Goal: Information Seeking & Learning: Learn about a topic

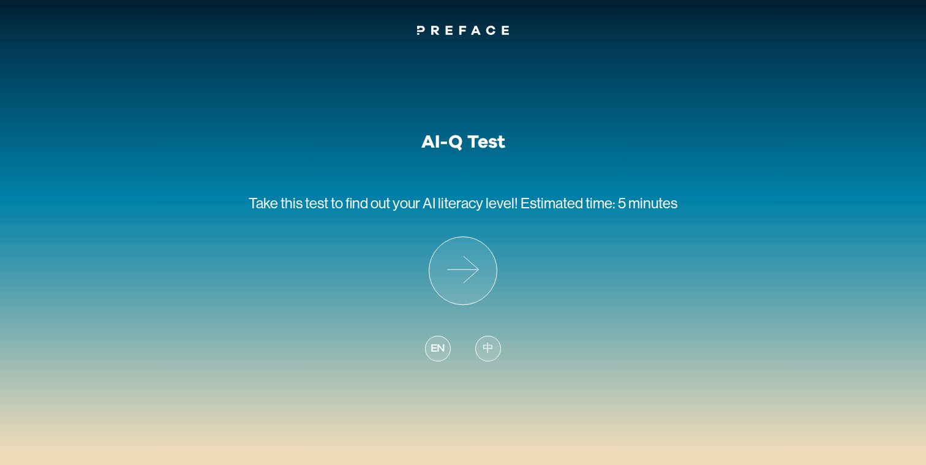
click at [444, 356] on span "EN" at bounding box center [438, 349] width 15 height 17
click at [464, 270] on icon at bounding box center [462, 270] width 67 height 67
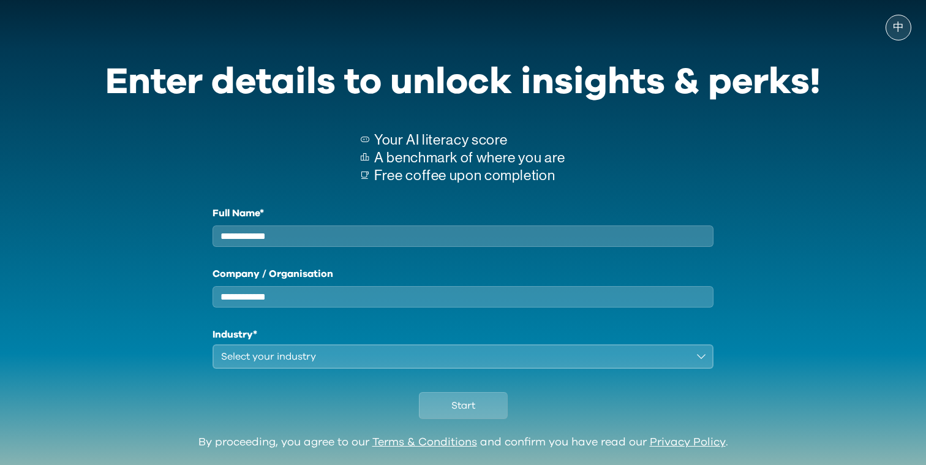
click at [488, 247] on input "Full Name*" at bounding box center [463, 235] width 501 height 21
type input "**"
click at [453, 303] on input "Company / Organisation" at bounding box center [463, 296] width 501 height 21
type input "**"
click at [447, 342] on h1 "Industry*" at bounding box center [463, 334] width 501 height 15
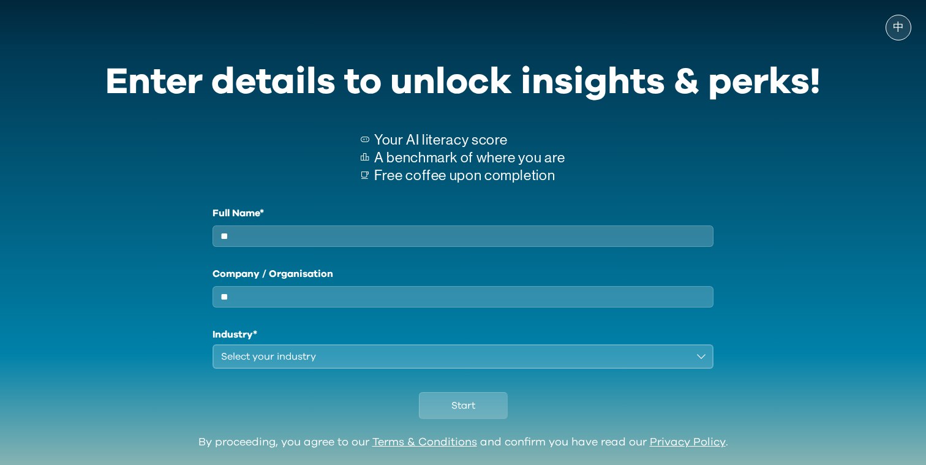
click at [447, 359] on button "Select your industry" at bounding box center [463, 356] width 501 height 25
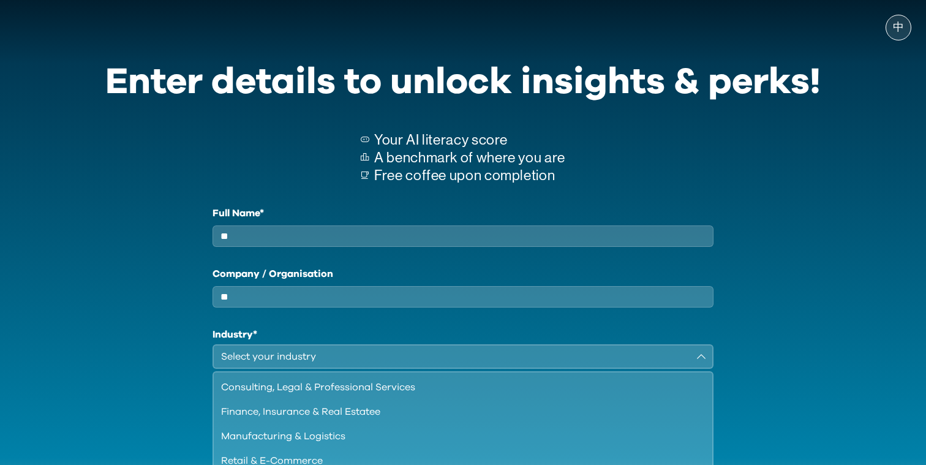
click at [438, 369] on button "Select your industry" at bounding box center [463, 356] width 501 height 25
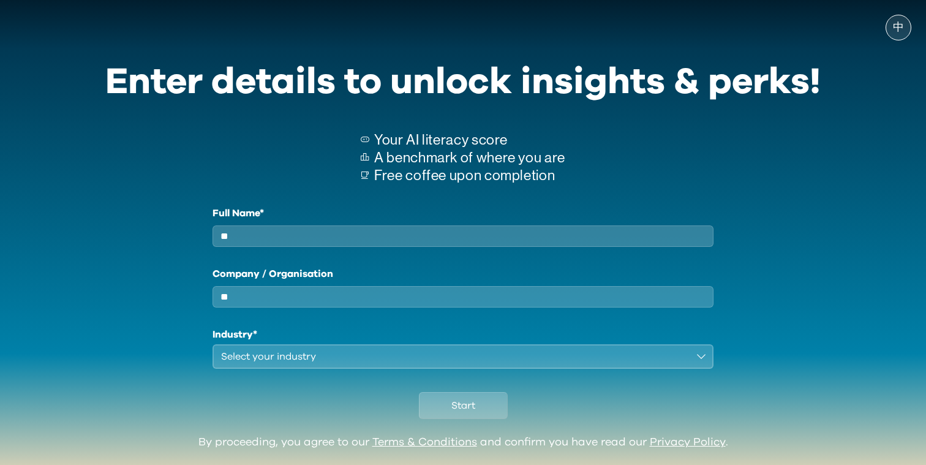
click at [438, 369] on div "Full Name* ** Company / Organisation ** Industry* Select your industry" at bounding box center [463, 287] width 501 height 163
click at [448, 364] on div "Select your industry" at bounding box center [454, 356] width 467 height 15
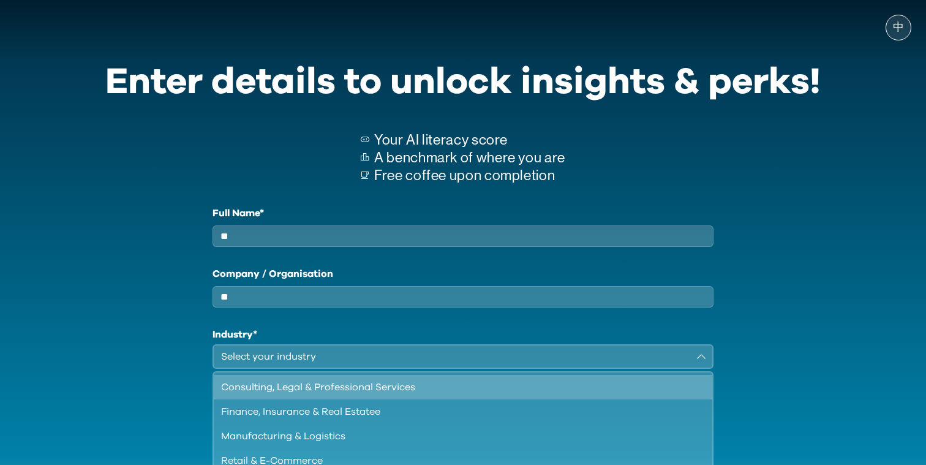
click at [443, 393] on div "Consulting, Legal & Professional Services" at bounding box center [455, 387] width 469 height 15
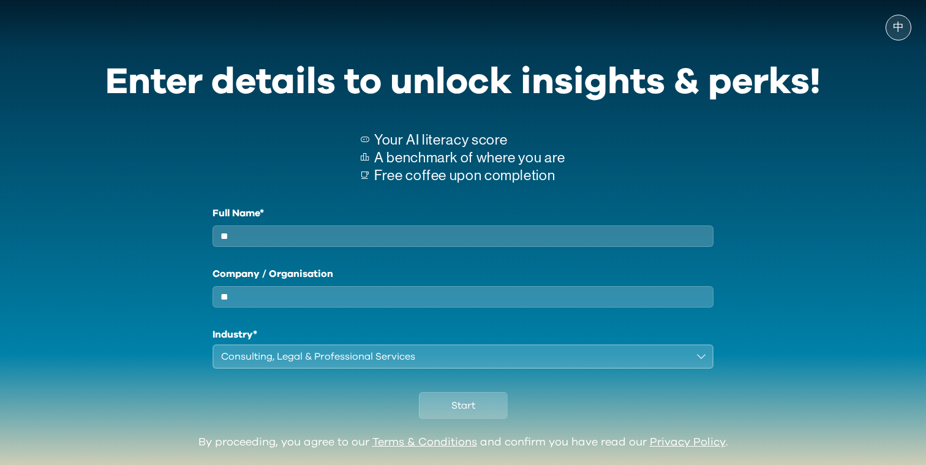
click at [458, 403] on div "Enter details to unlock insights & perks! Your AI literacy score A benchmark of…" at bounding box center [463, 239] width 745 height 393
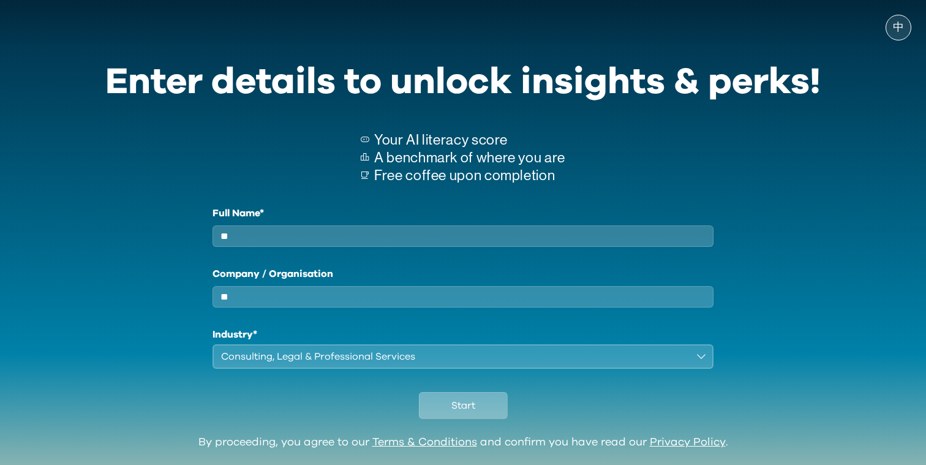
click at [459, 413] on span "Start" at bounding box center [463, 405] width 24 height 15
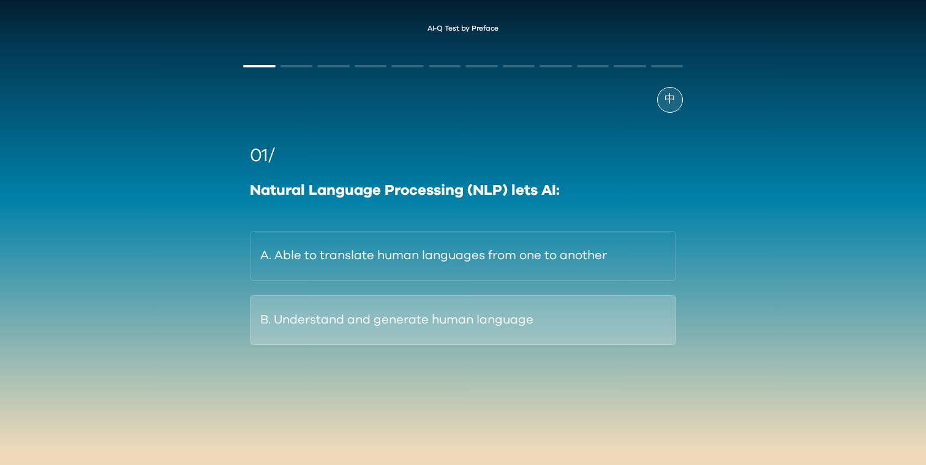
click at [610, 336] on button "B. Understand and generate human language" at bounding box center [463, 320] width 426 height 50
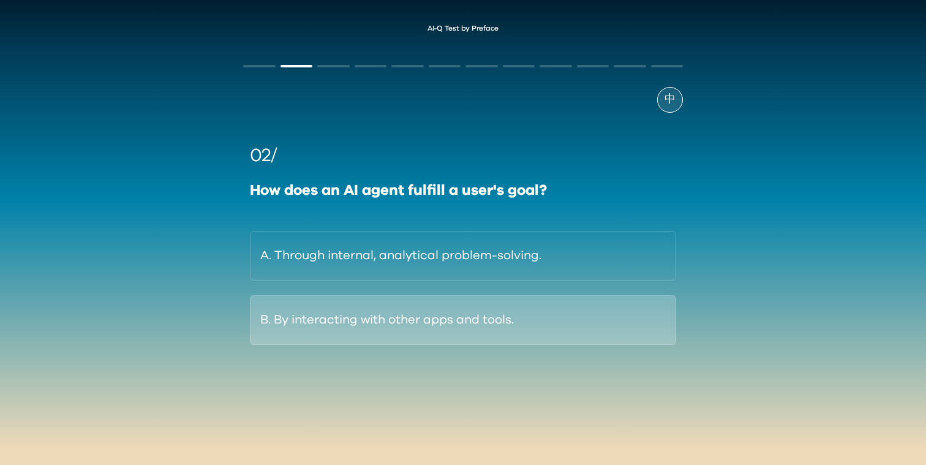
click at [617, 324] on button "B. By interacting with other apps and tools." at bounding box center [463, 320] width 426 height 50
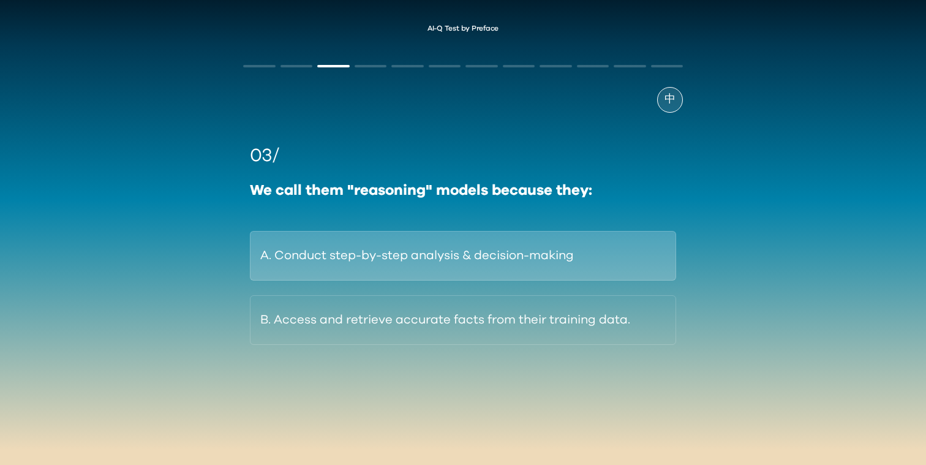
click at [650, 246] on button "A. Conduct step-by-step analysis & decision-making" at bounding box center [463, 256] width 426 height 50
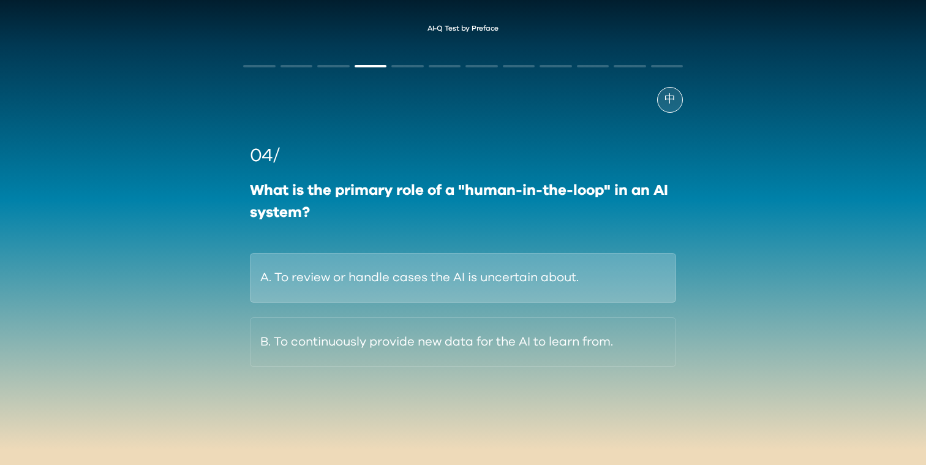
click at [631, 281] on button "A. To review or handle cases the AI is uncertain about." at bounding box center [463, 278] width 426 height 50
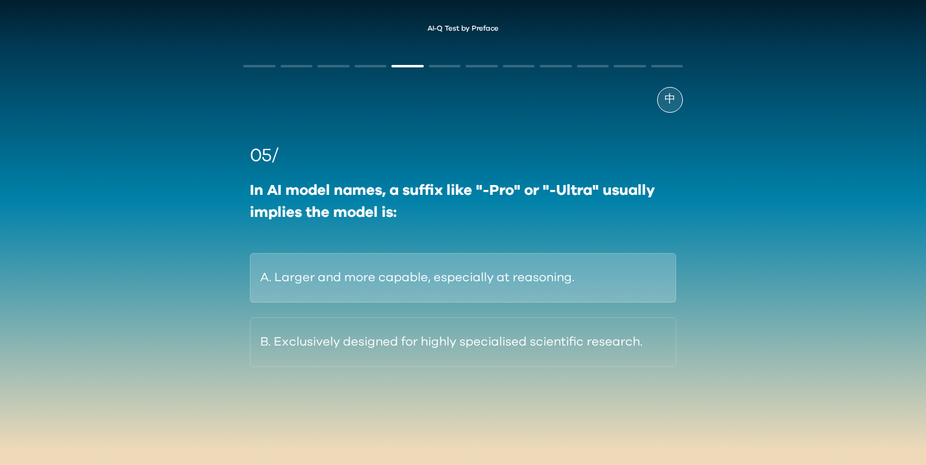
click at [647, 278] on button "A. Larger and more capable, especially at reasoning." at bounding box center [463, 278] width 426 height 50
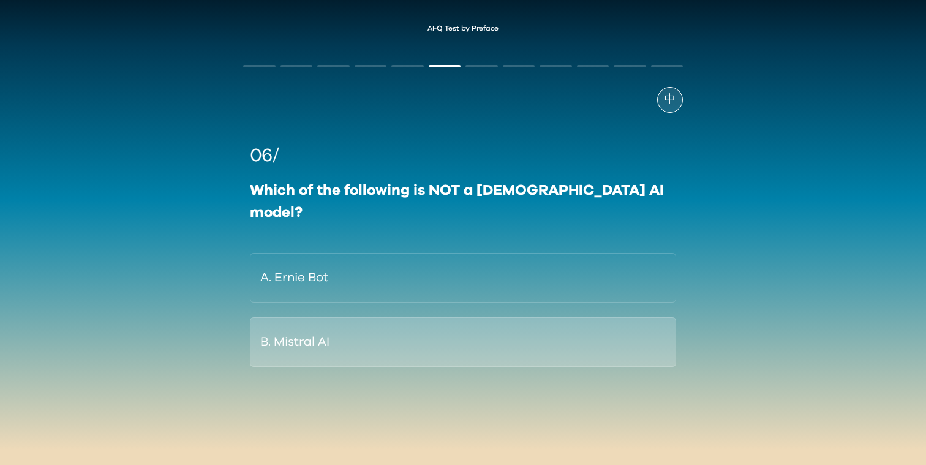
click at [654, 317] on button "B. Mistral AI" at bounding box center [463, 342] width 426 height 50
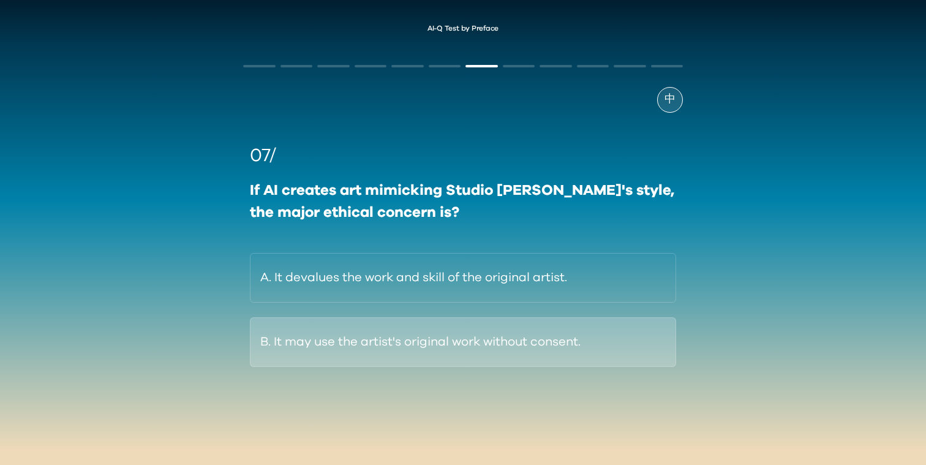
click at [649, 346] on button "B. It may use the artist's original work without consent." at bounding box center [463, 342] width 426 height 50
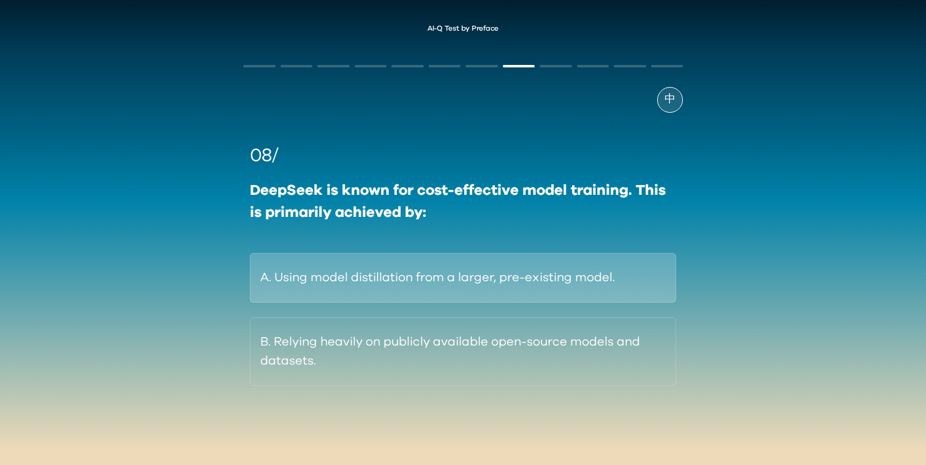
click at [656, 285] on button "A. Using model distillation from a larger, pre-existing model." at bounding box center [463, 278] width 426 height 50
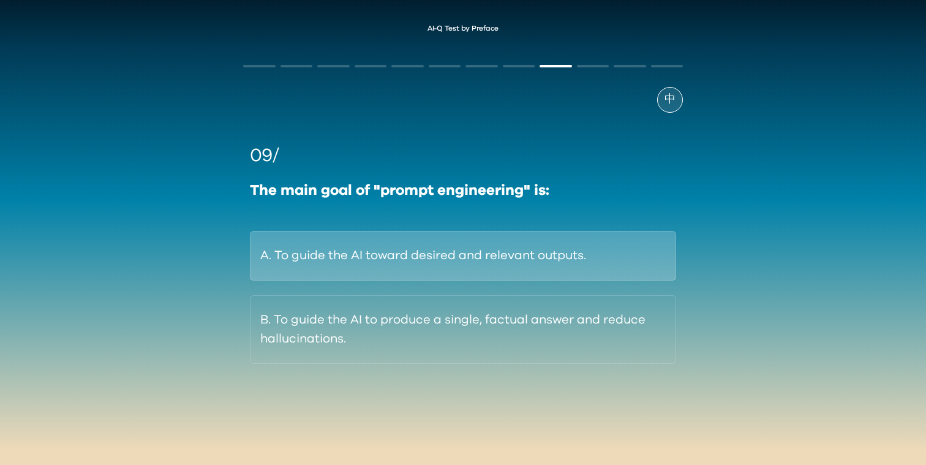
click at [657, 255] on button "A. To guide the AI toward desired and relevant outputs." at bounding box center [463, 256] width 426 height 50
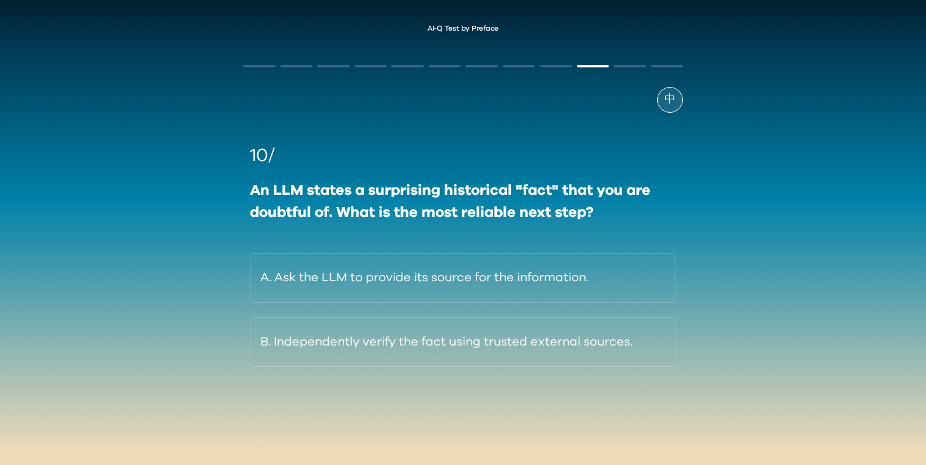
click at [582, 371] on div "10/ An LLM states a surprising historical "fact" that you are doubtful of. What…" at bounding box center [463, 251] width 440 height 276
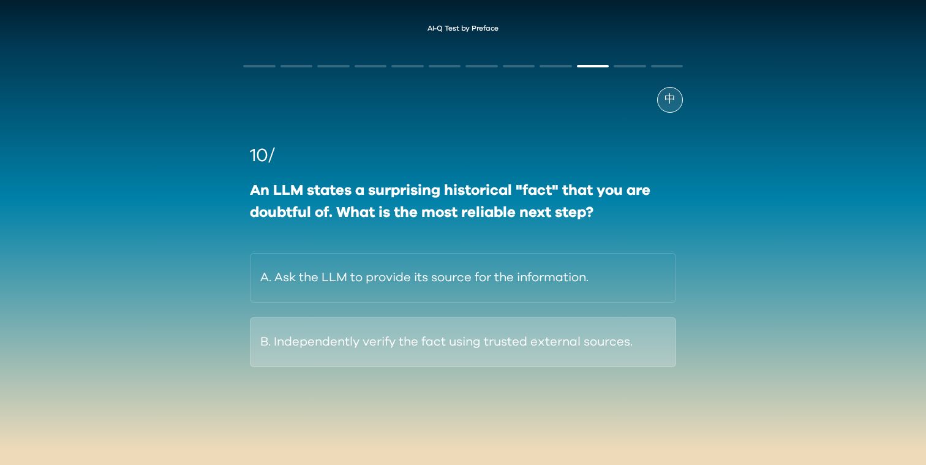
click at [606, 354] on button "B. Independently verify the fact using trusted external sources." at bounding box center [463, 342] width 426 height 50
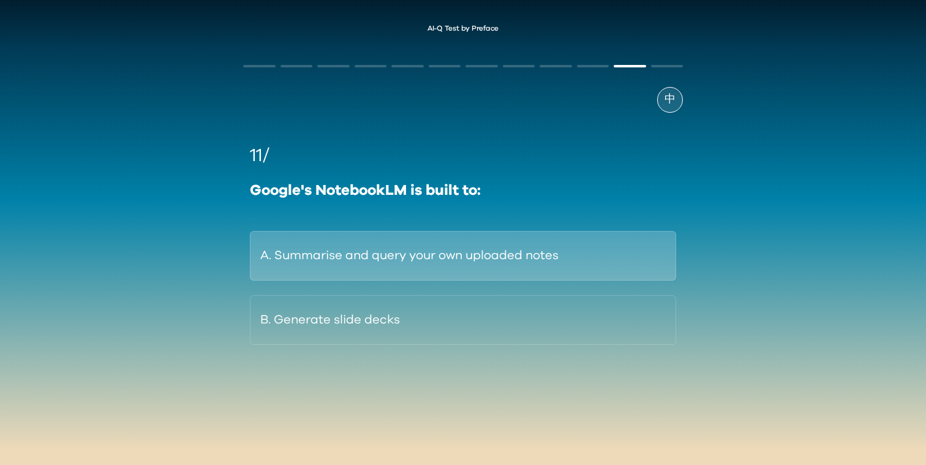
click at [630, 253] on button "A. Summarise and query your own uploaded notes" at bounding box center [463, 256] width 426 height 50
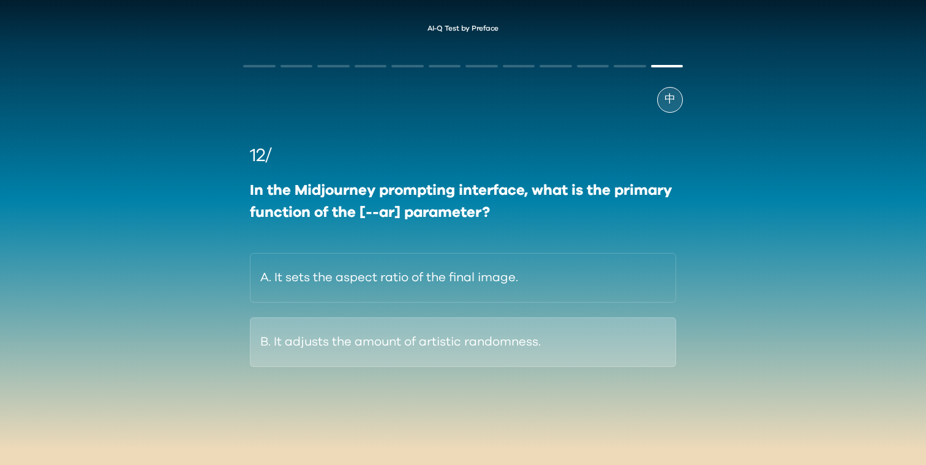
click at [653, 330] on button "B. It adjusts the amount of artistic randomness." at bounding box center [463, 342] width 426 height 50
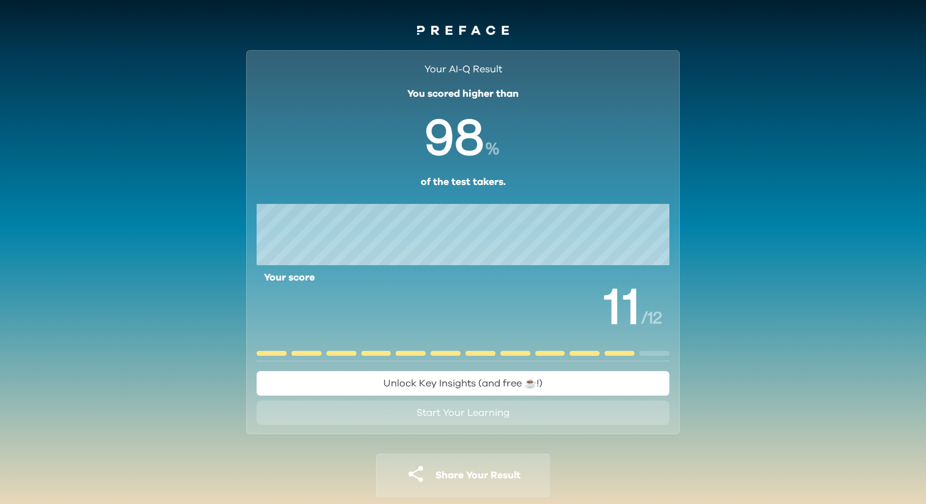
click at [853, 253] on div "Your AI-Q Result You scored higher than % of the test takers. Your score / 12 U…" at bounding box center [463, 283] width 926 height 489
click at [790, 320] on div "Your AI-Q Result You scored higher than % of the test takers. Your score / 12 U…" at bounding box center [463, 283] width 926 height 489
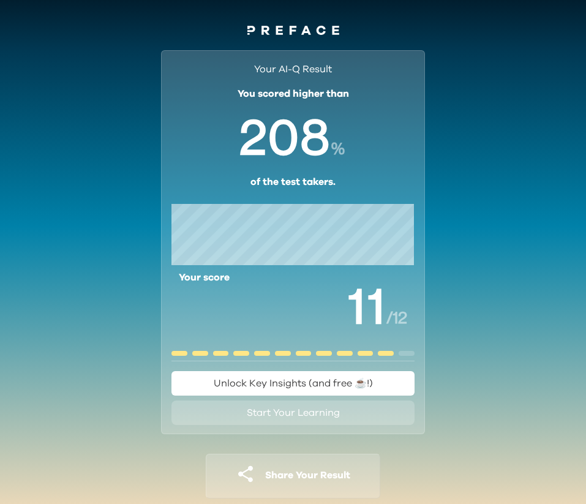
click at [315, 147] on span "8" at bounding box center [316, 137] width 31 height 61
